Goal: Task Accomplishment & Management: Complete application form

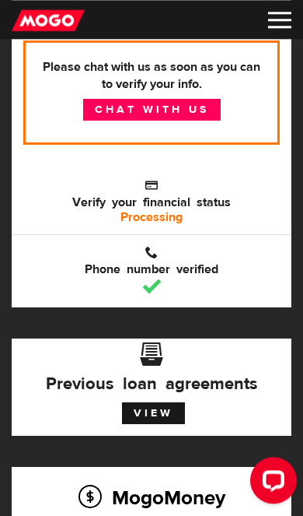
scroll to position [290, 0]
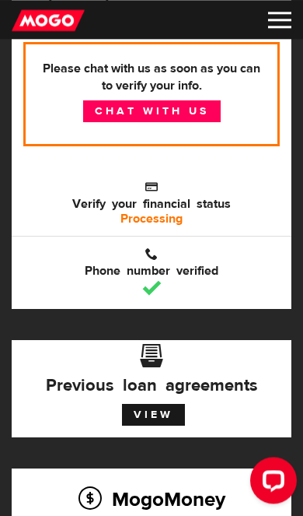
click at [170, 213] on b "Processing" at bounding box center [152, 219] width 62 height 16
click at [163, 195] on span "Verify your financial status" at bounding box center [151, 194] width 257 height 31
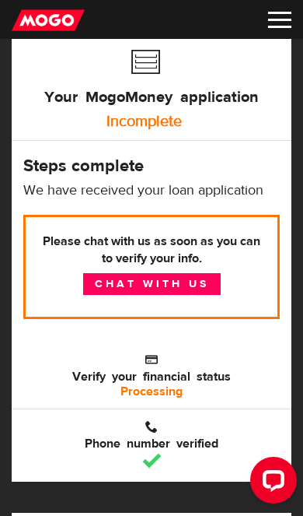
scroll to position [117, 0]
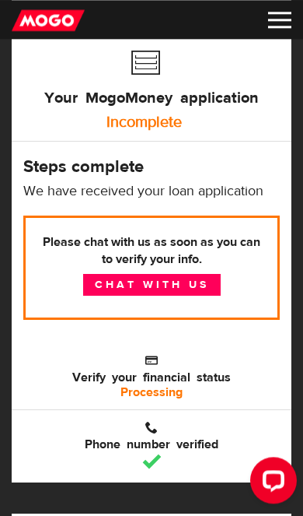
click at [195, 288] on link "Chat with us" at bounding box center [152, 285] width 138 height 22
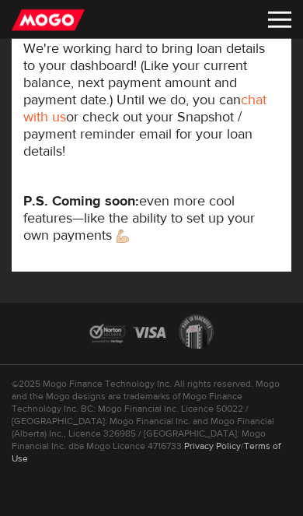
scroll to position [879, 0]
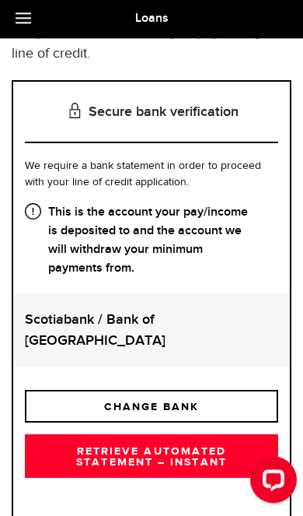
scroll to position [151, 0]
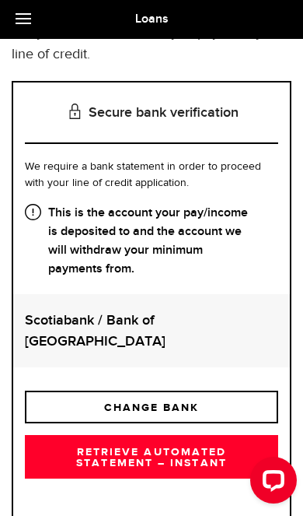
click at [212, 440] on link "RETRIEVE AUTOMATED STATEMENT – INSTANT" at bounding box center [152, 457] width 254 height 44
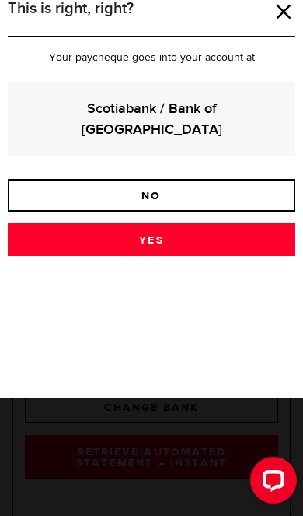
click at [219, 223] on link "Yes" at bounding box center [152, 239] width 288 height 33
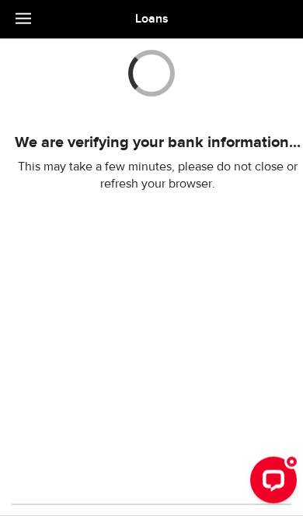
scroll to position [265, 0]
